Goal: Check status

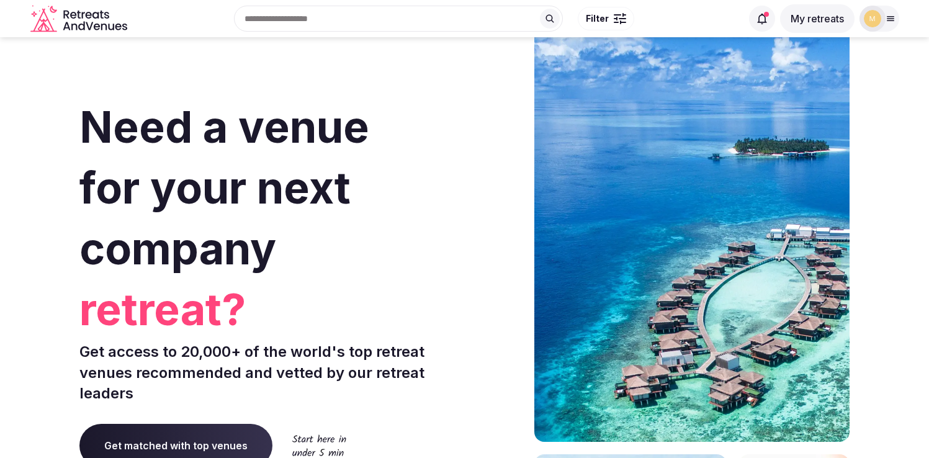
click at [800, 10] on button "My retreats" at bounding box center [817, 18] width 75 height 29
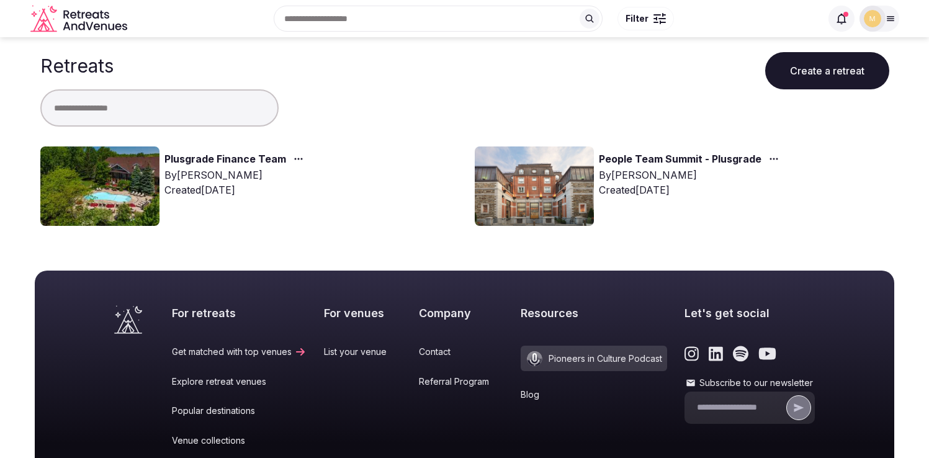
click at [245, 160] on link "Plusgrade Finance Team" at bounding box center [226, 160] width 122 height 16
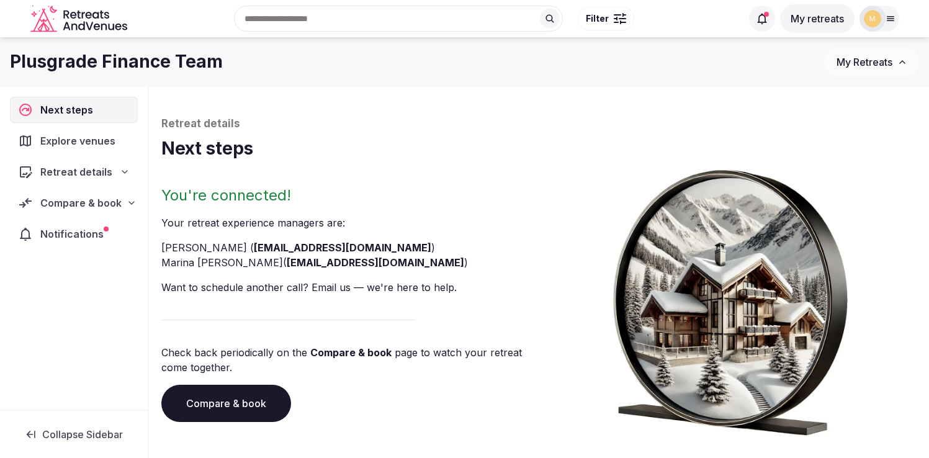
click at [62, 204] on span "Compare & book" at bounding box center [80, 203] width 81 height 15
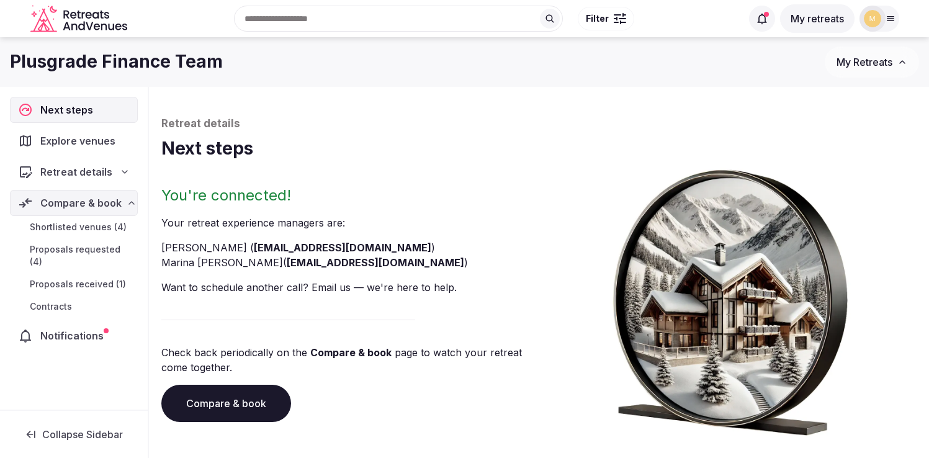
click at [78, 278] on span "Proposals received (1)" at bounding box center [78, 284] width 96 height 12
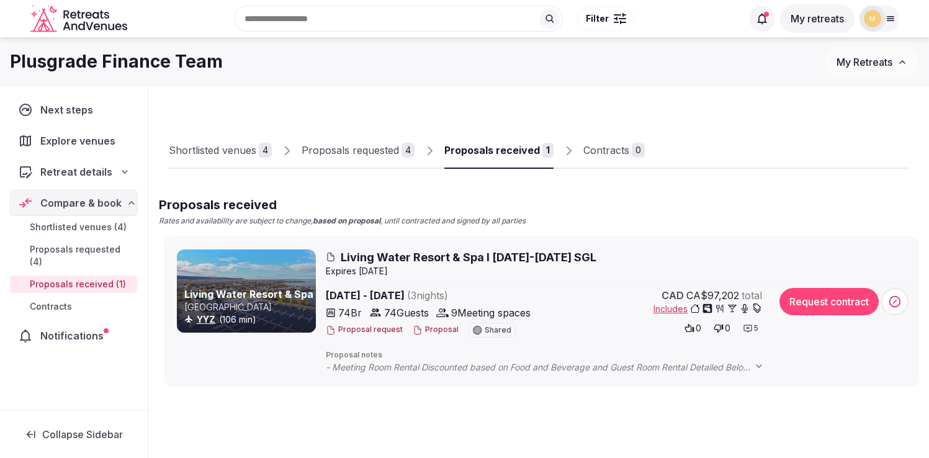
click at [245, 438] on div "Shortlisted venues 4 Proposals requested 4 Proposals received 1 Contracts 0 Pro…" at bounding box center [539, 301] width 780 height 429
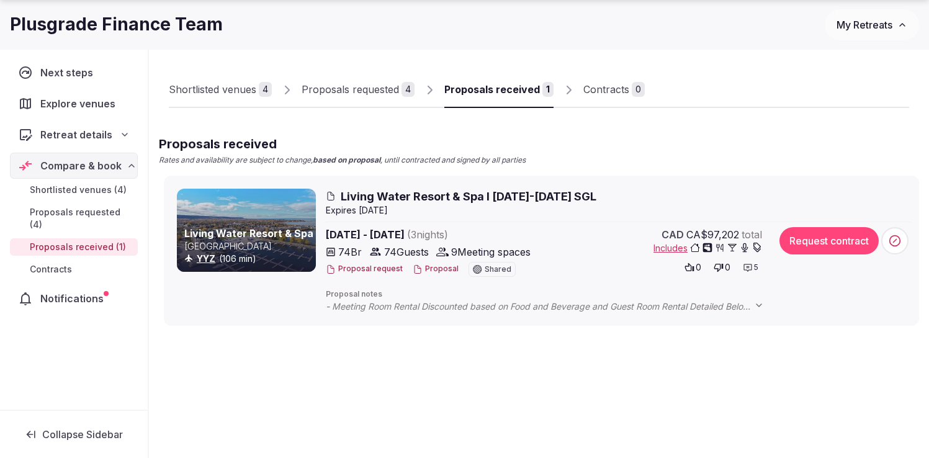
scroll to position [107, 0]
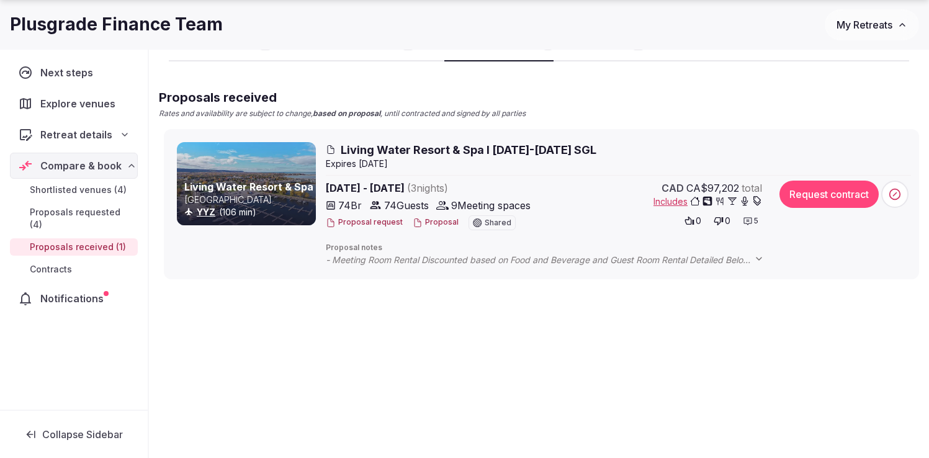
click at [307, 387] on div "Shortlisted venues 4 Proposals requested 4 Proposals received 1 Contracts 0 Pro…" at bounding box center [539, 194] width 780 height 429
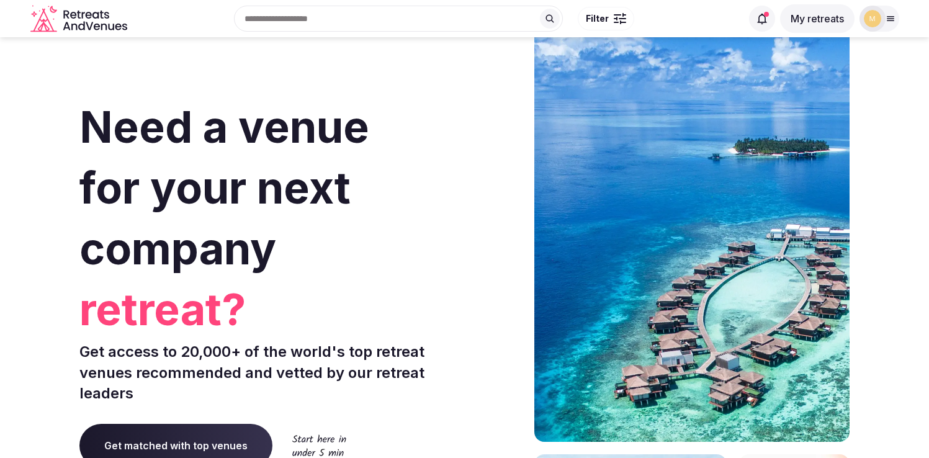
click at [819, 14] on button "My retreats" at bounding box center [817, 18] width 75 height 29
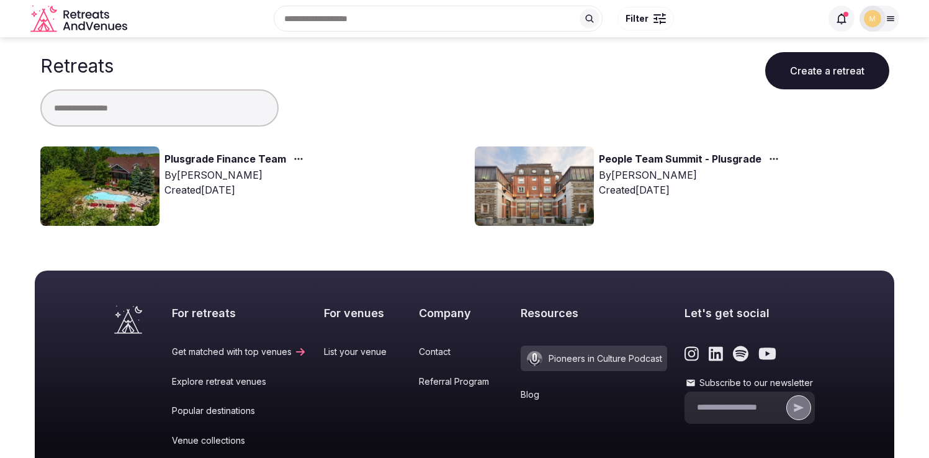
click at [588, 179] on img at bounding box center [534, 186] width 119 height 79
